Goal: Navigation & Orientation: Go to known website

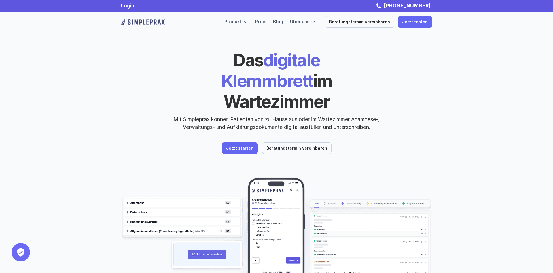
click at [235, 146] on p "Jetzt starten" at bounding box center [239, 148] width 27 height 5
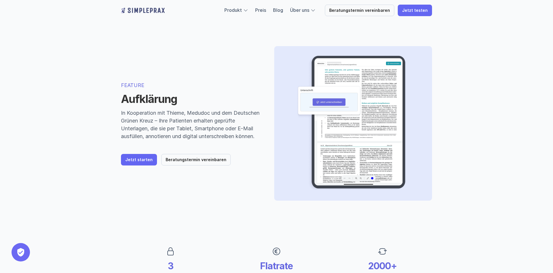
click at [146, 160] on link "Jetzt starten" at bounding box center [139, 160] width 36 height 12
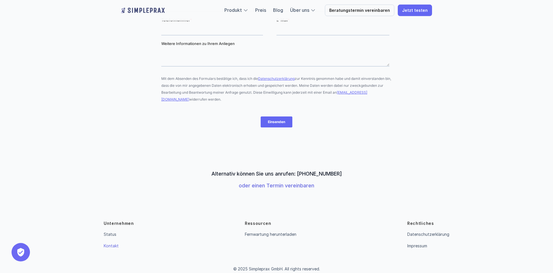
scroll to position [140, 0]
